Goal: Information Seeking & Learning: Check status

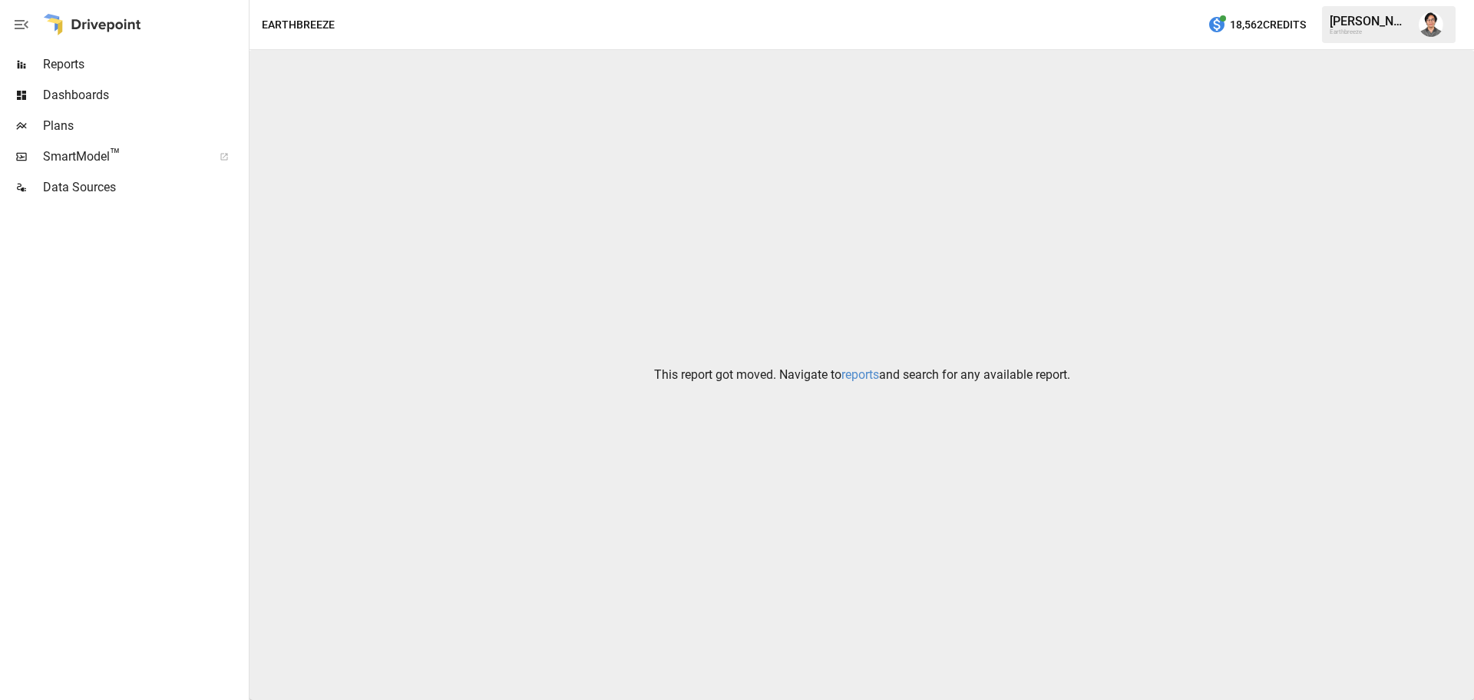
click at [845, 376] on link "reports" at bounding box center [861, 374] width 38 height 15
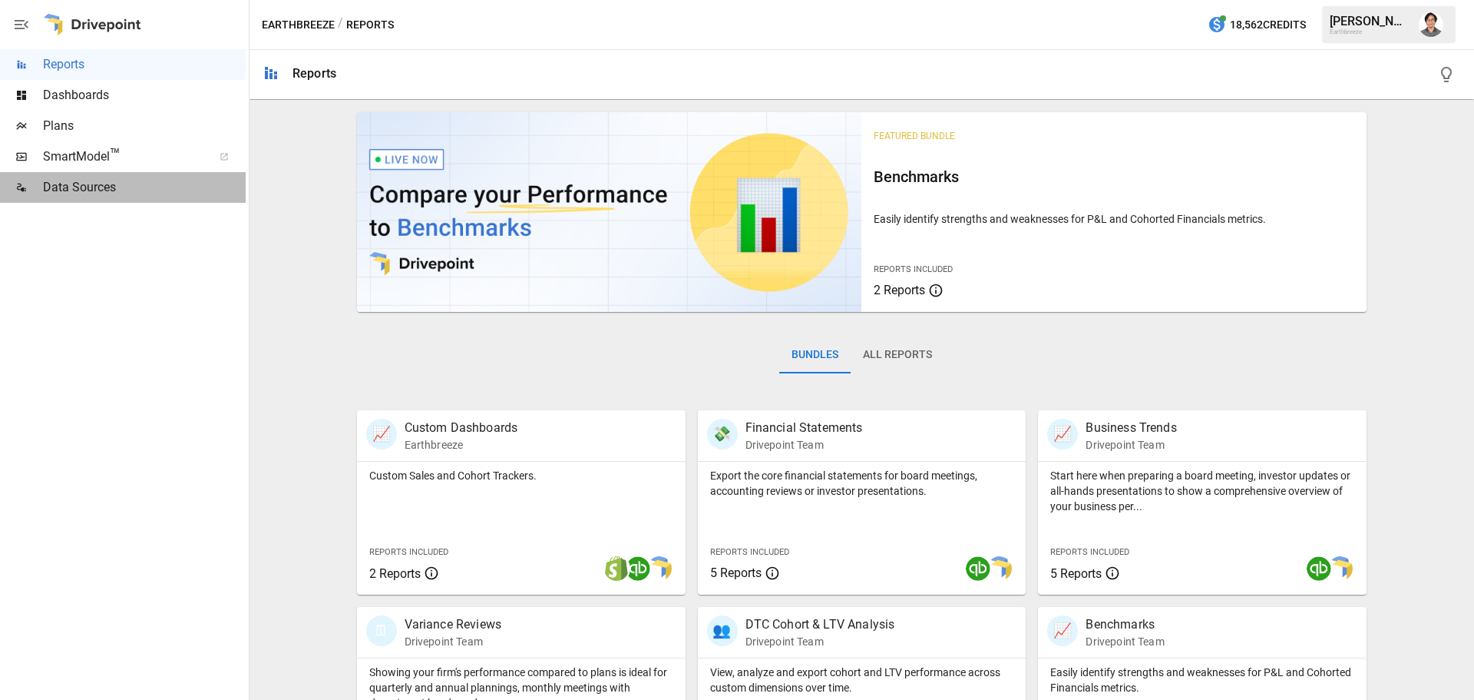
click at [88, 189] on span "Data Sources" at bounding box center [144, 187] width 203 height 18
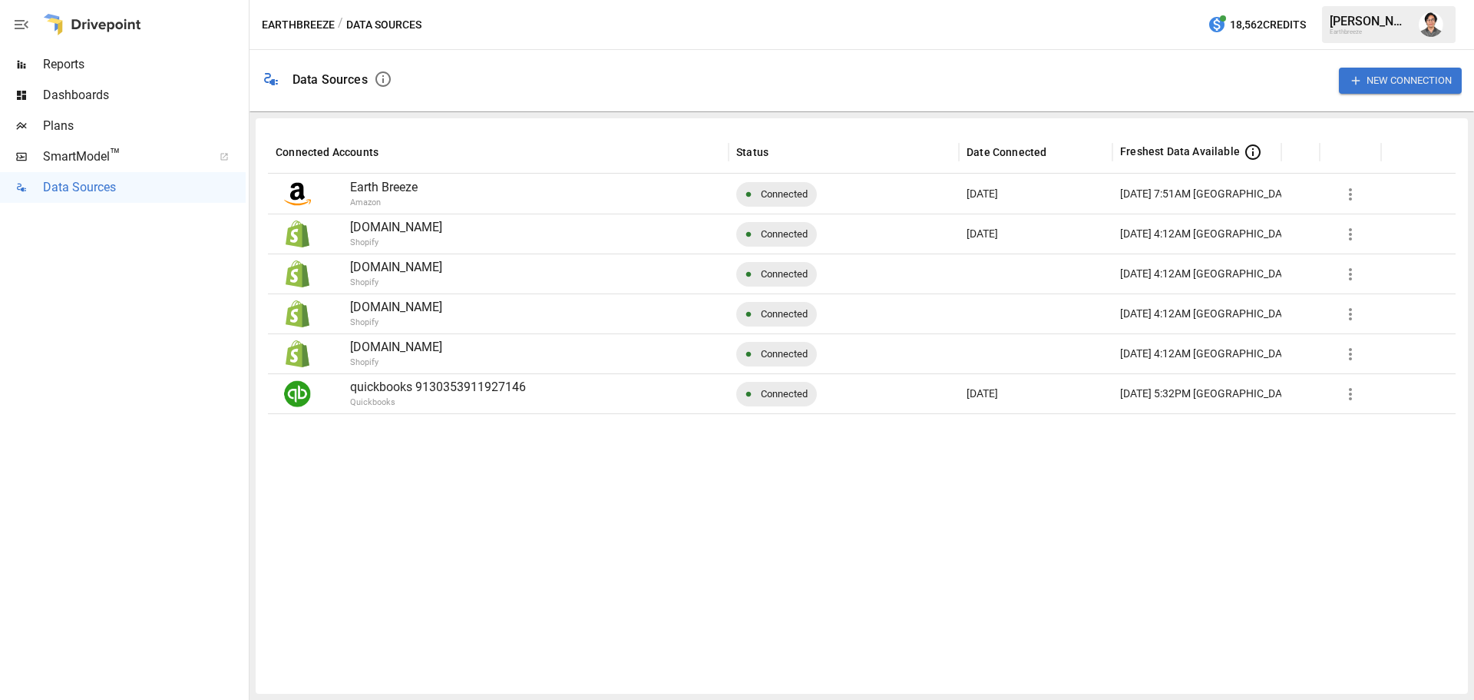
click at [718, 594] on div at bounding box center [862, 547] width 1188 height 268
click at [446, 190] on p "Earth Breeze" at bounding box center [535, 187] width 371 height 18
click at [387, 190] on p "Earth Breeze" at bounding box center [535, 187] width 371 height 18
click at [1349, 191] on icon "button" at bounding box center [1351, 194] width 18 height 18
drag, startPoint x: 1021, startPoint y: 677, endPoint x: 935, endPoint y: 523, distance: 177.1
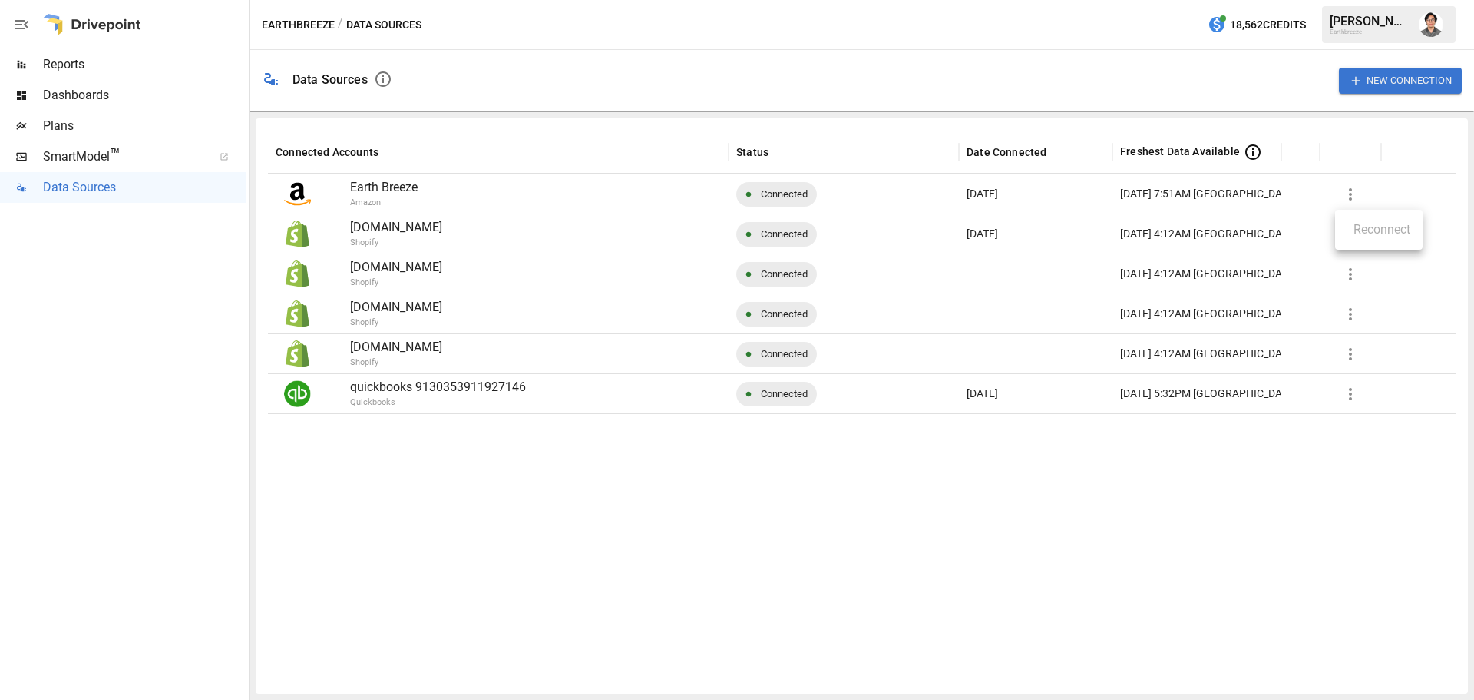
click at [1021, 677] on div at bounding box center [737, 350] width 1474 height 700
click at [768, 184] on span "Connected" at bounding box center [784, 193] width 65 height 39
click at [300, 197] on img at bounding box center [297, 193] width 27 height 27
click at [382, 77] on icon "button" at bounding box center [383, 79] width 18 height 18
click at [381, 77] on icon "button" at bounding box center [383, 79] width 18 height 18
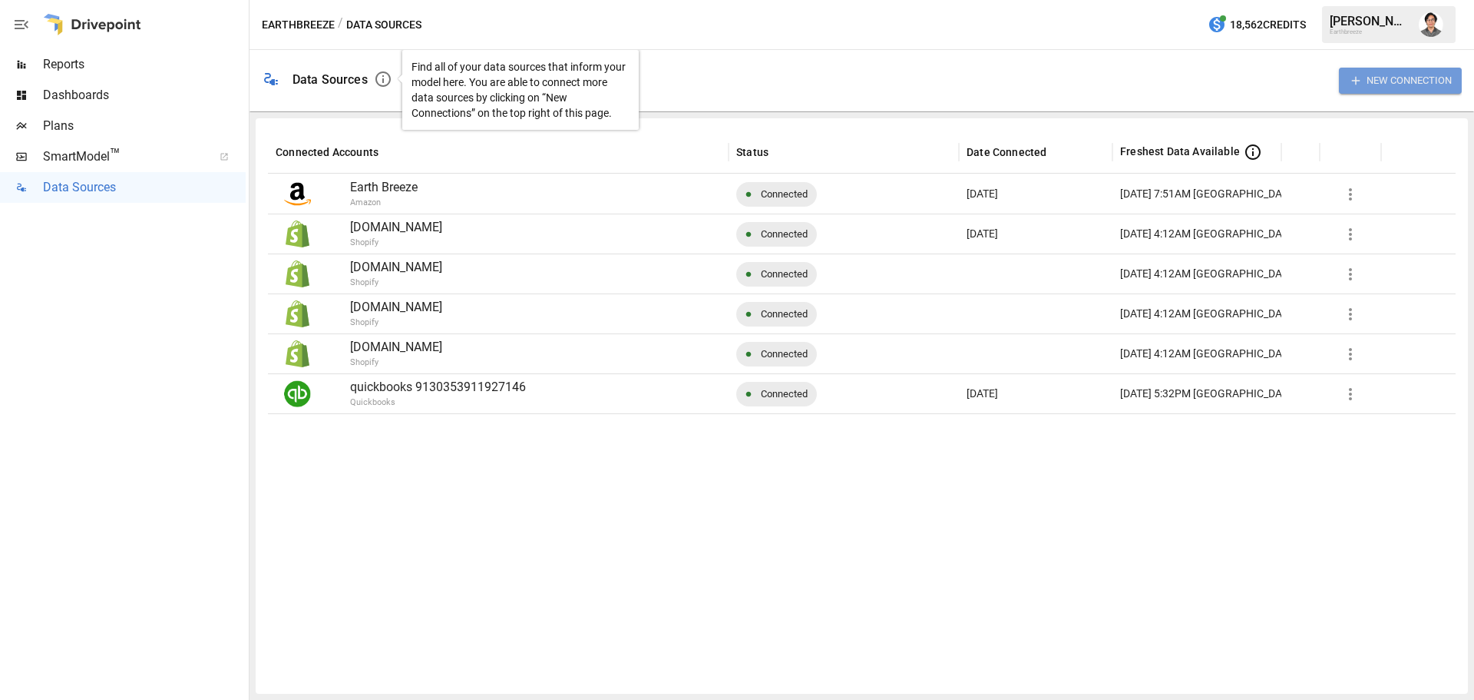
click at [1418, 71] on button "New Connection" at bounding box center [1400, 80] width 123 height 25
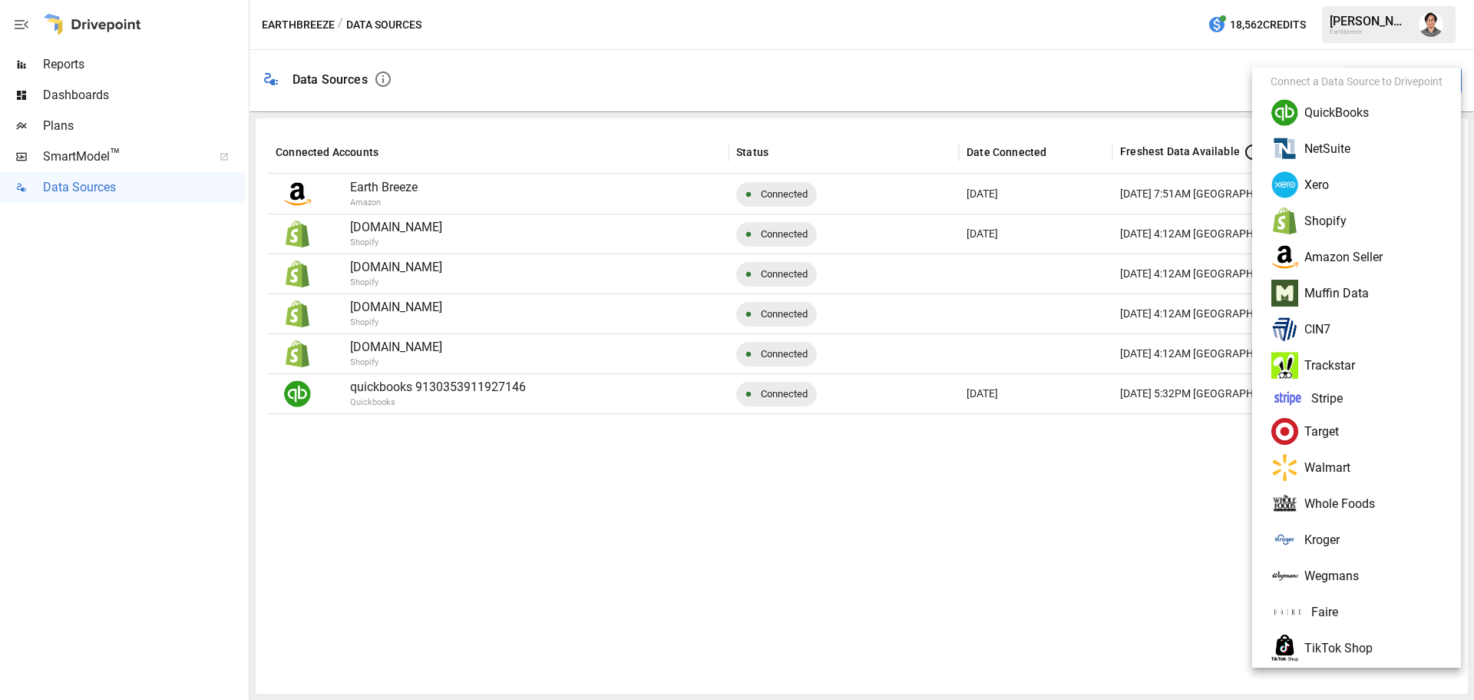
click at [1375, 260] on li "Amazon Seller" at bounding box center [1357, 257] width 197 height 36
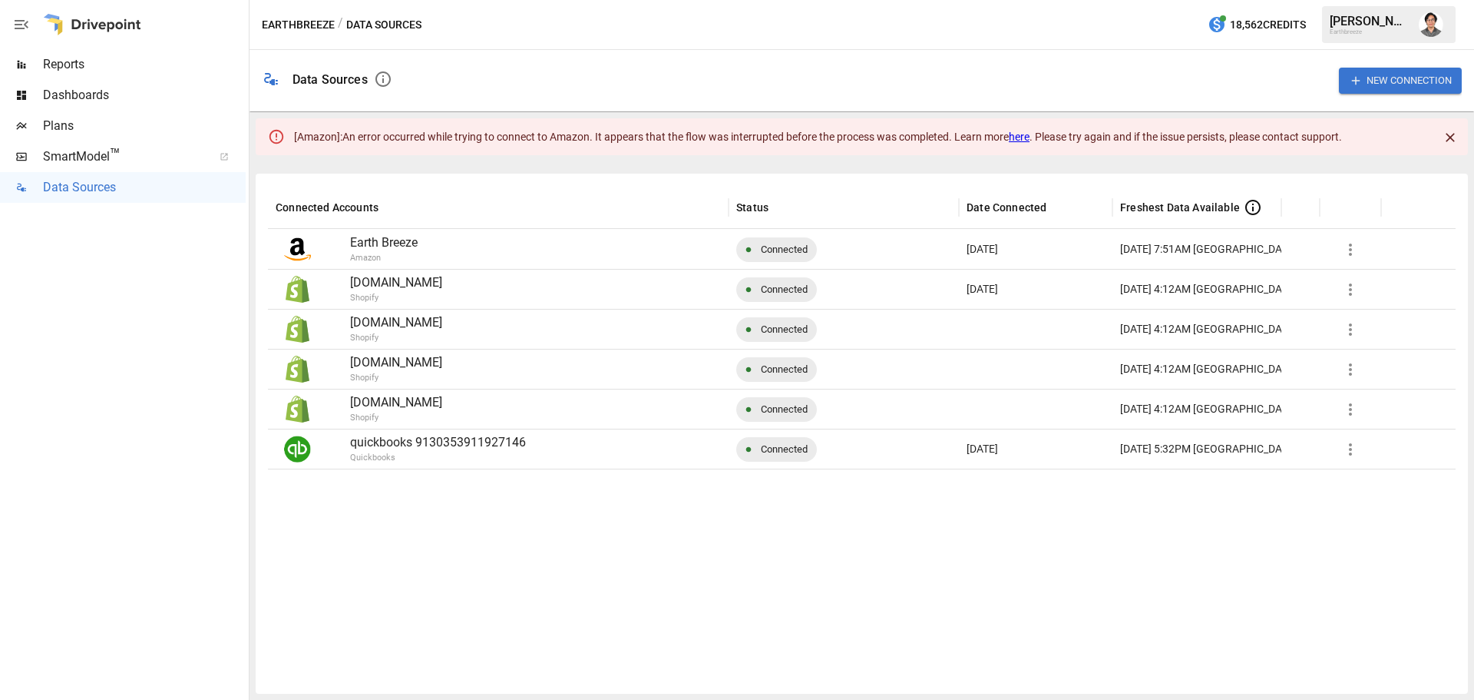
click at [153, 152] on span "SmartModel ™" at bounding box center [123, 156] width 160 height 18
click at [105, 67] on span "Reports" at bounding box center [144, 64] width 203 height 18
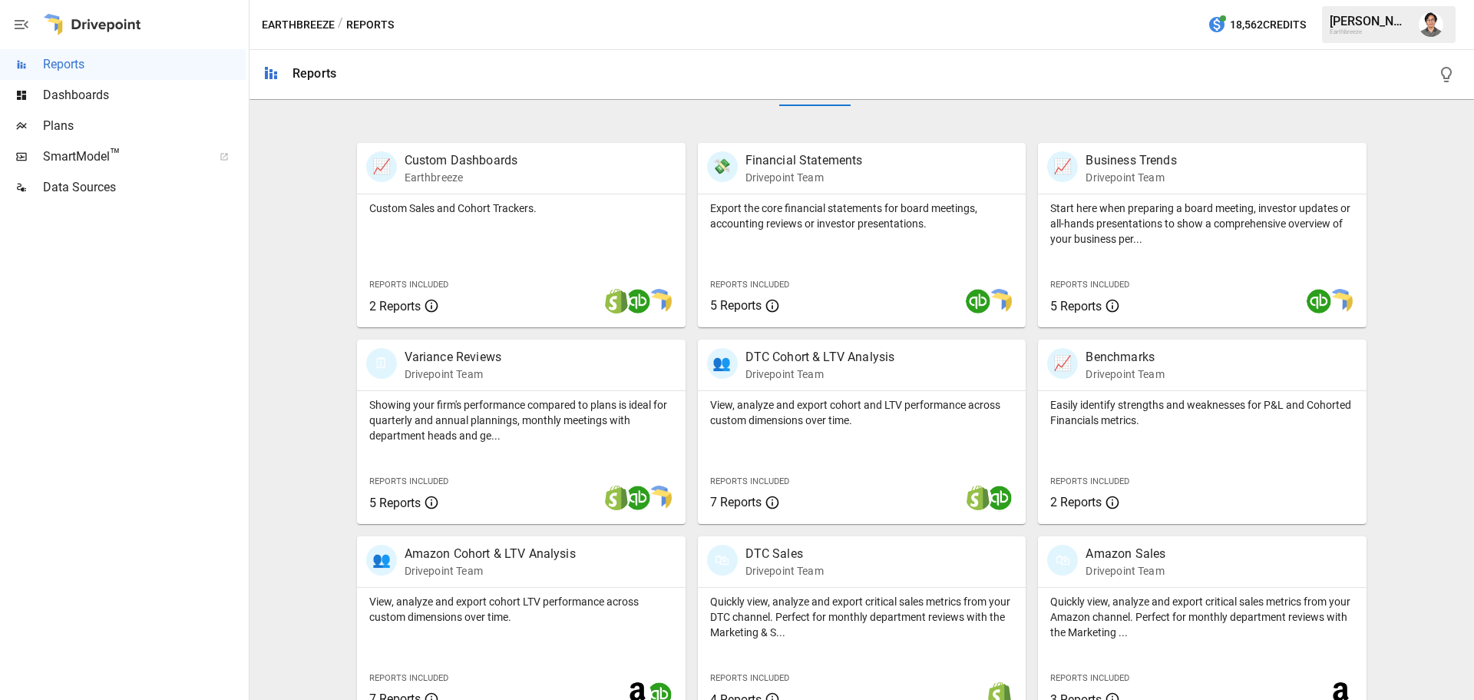
scroll to position [294, 0]
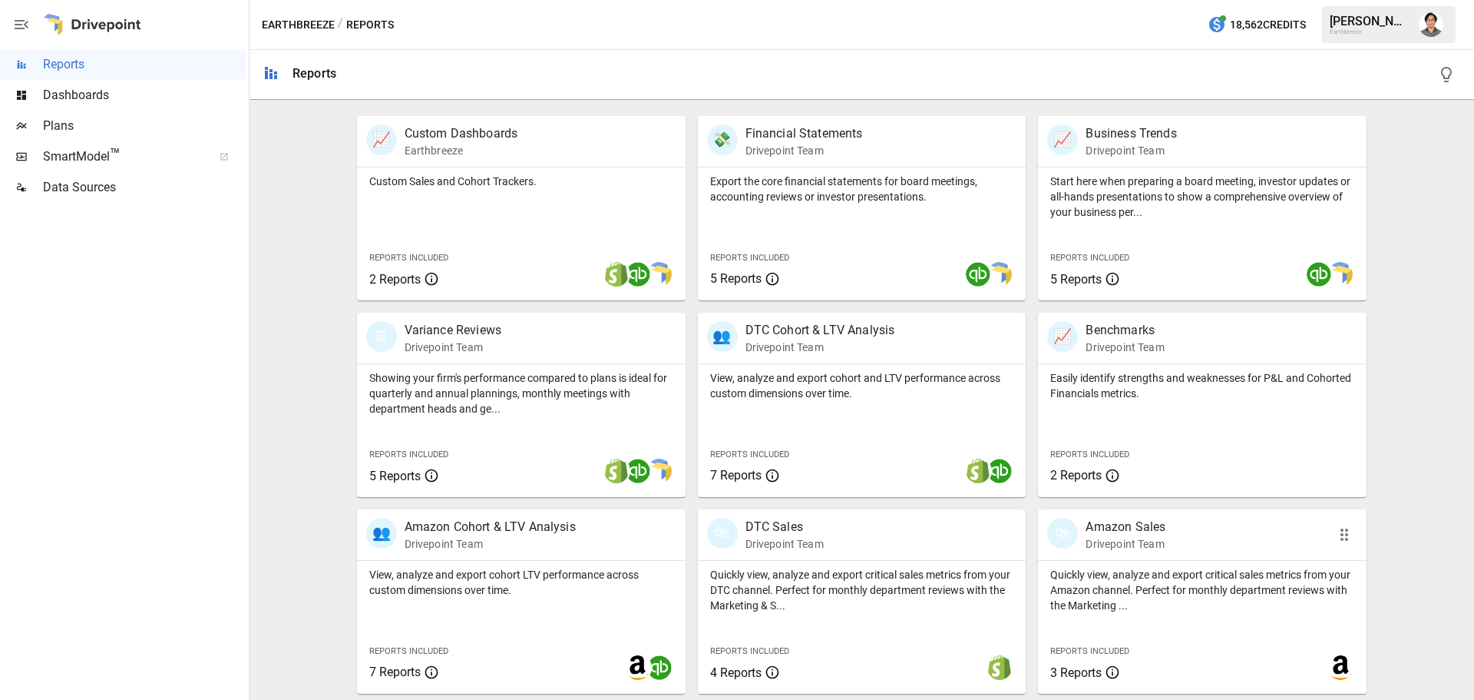
click at [1274, 621] on div "Quickly view, analyze and export critical sales metrics from your Amazon channe…" at bounding box center [1202, 627] width 329 height 133
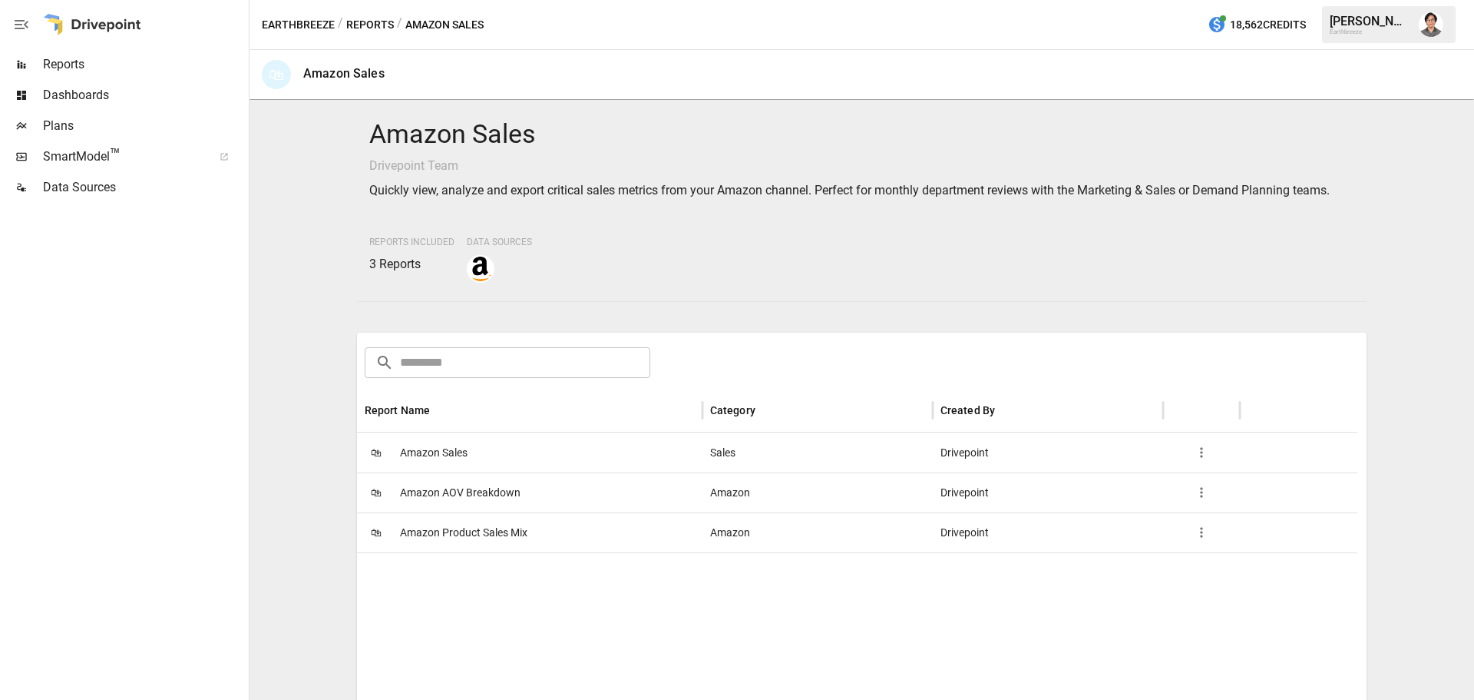
click at [610, 457] on div "🛍 Amazon Sales" at bounding box center [530, 452] width 346 height 40
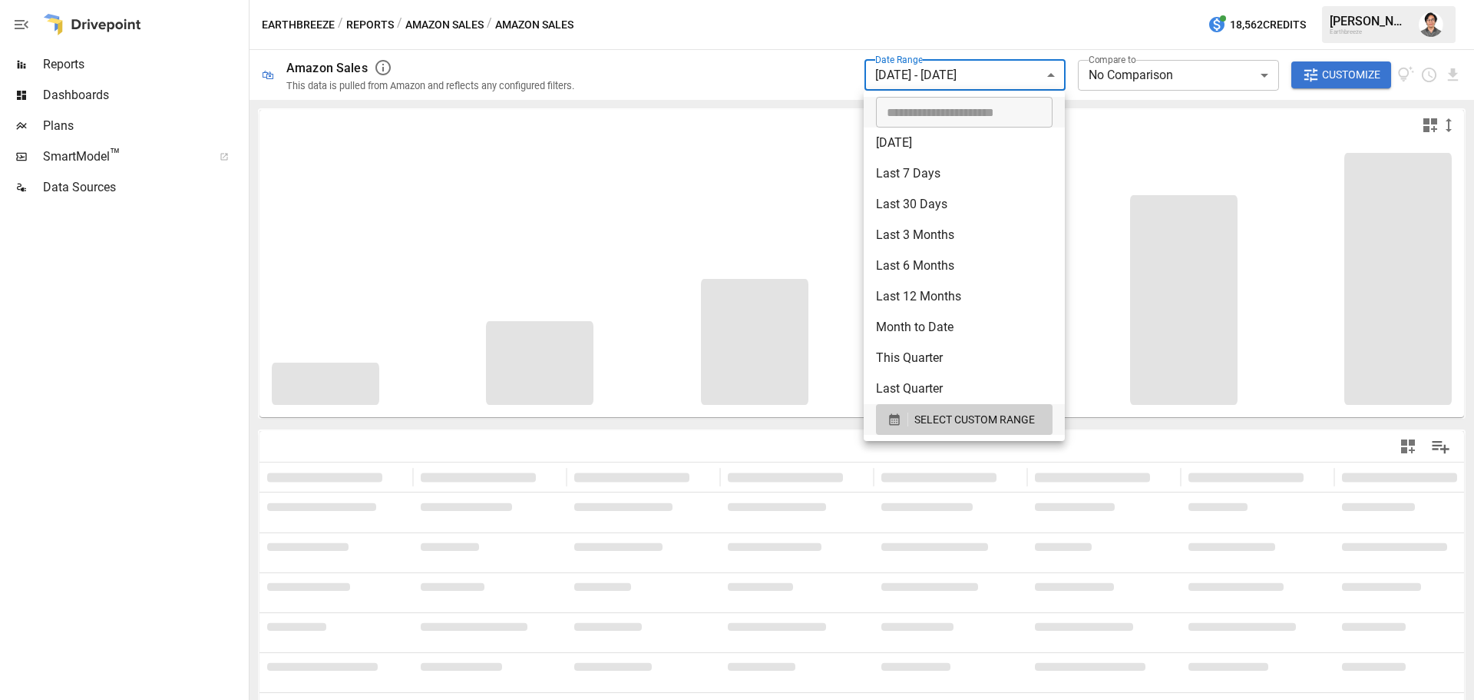
click at [979, 0] on body "**********" at bounding box center [737, 0] width 1474 height 0
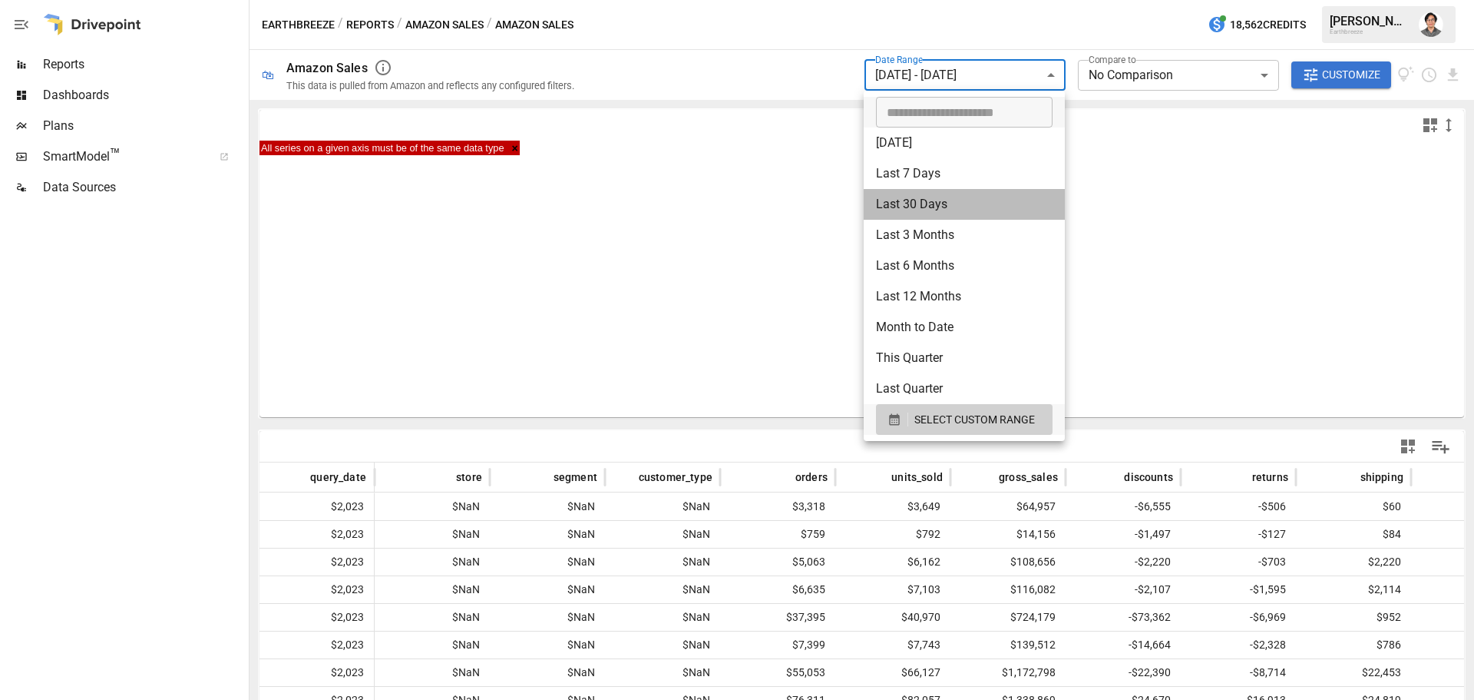
click at [970, 204] on li "Last 30 Days" at bounding box center [964, 204] width 201 height 31
type input "**********"
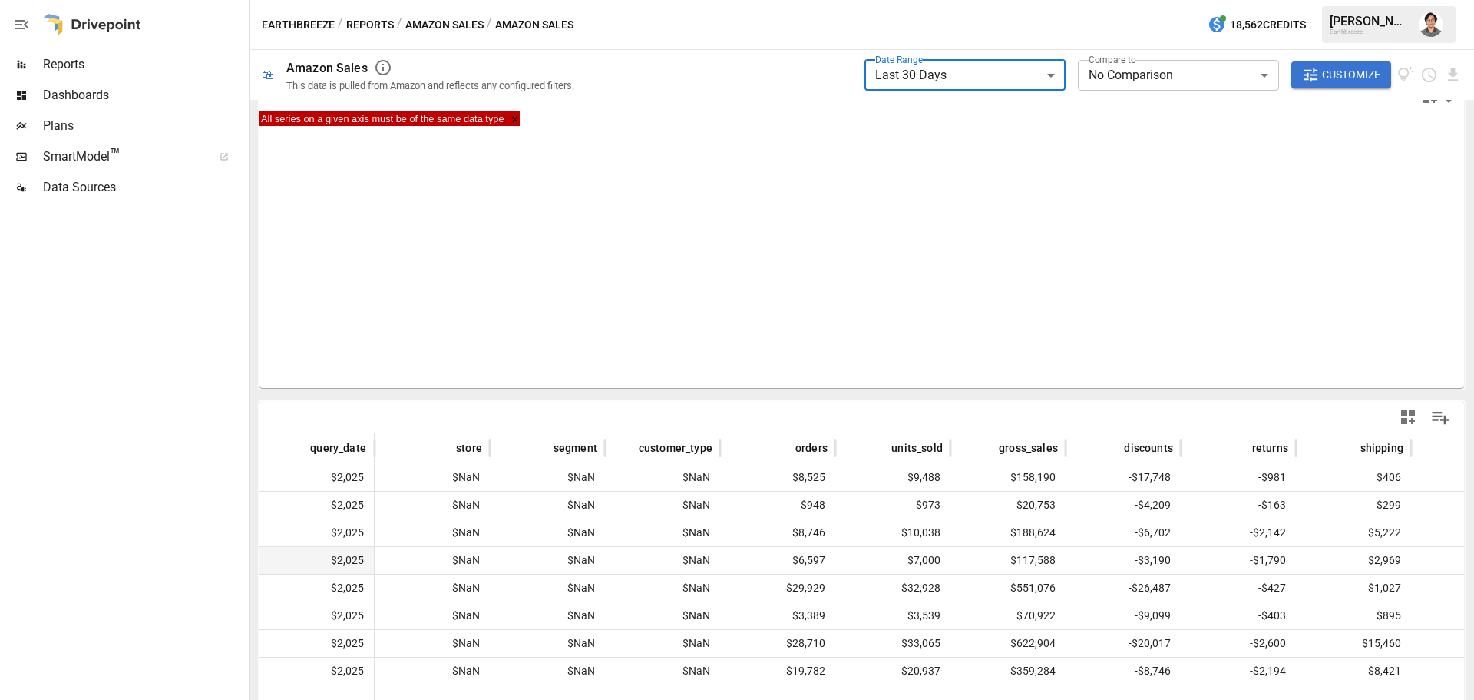
scroll to position [48, 0]
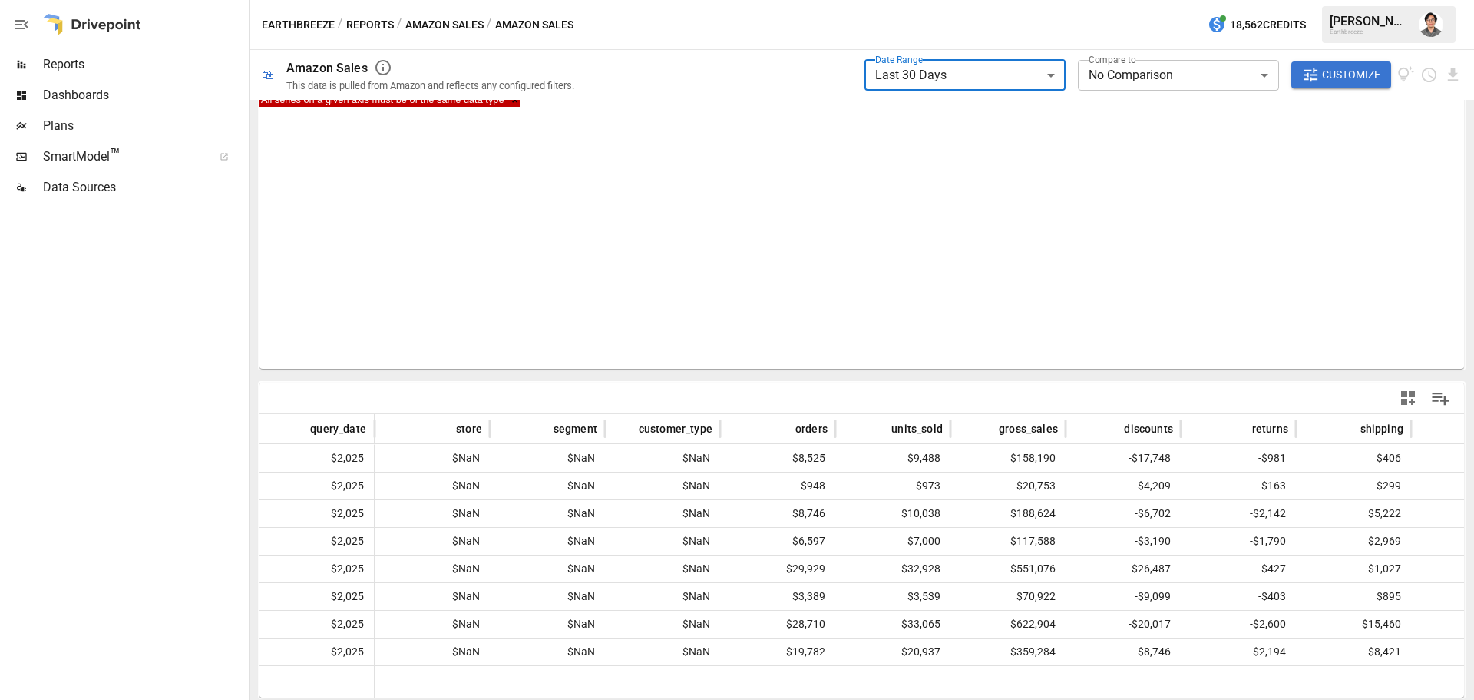
click at [167, 175] on div "Data Sources" at bounding box center [123, 187] width 246 height 31
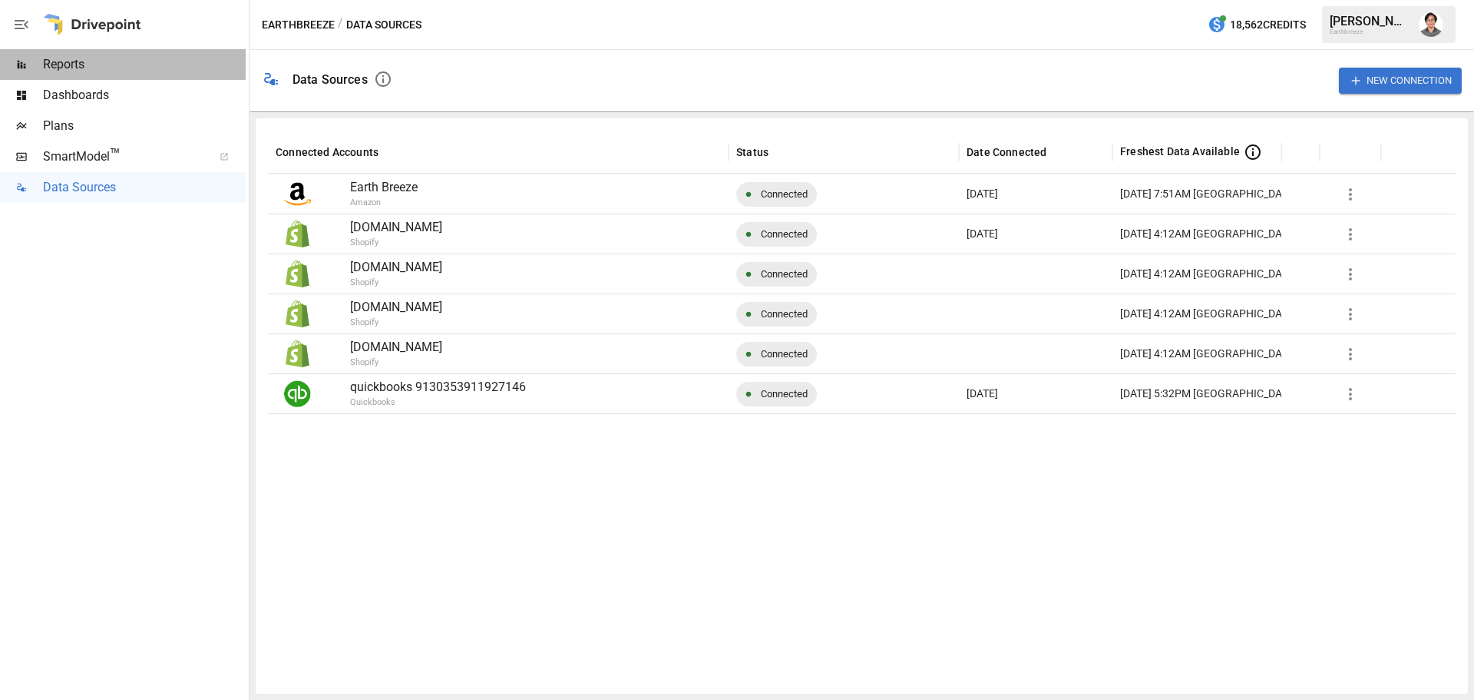
click at [74, 62] on span "Reports" at bounding box center [144, 64] width 203 height 18
